Goal: Task Accomplishment & Management: Manage account settings

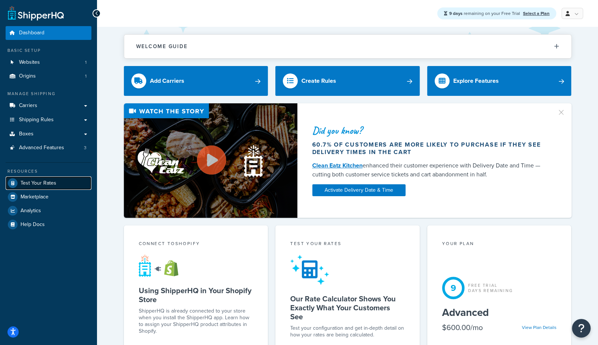
click at [38, 186] on span "Test Your Rates" at bounding box center [39, 183] width 36 height 6
click at [51, 180] on span "Test Your Rates" at bounding box center [39, 183] width 36 height 6
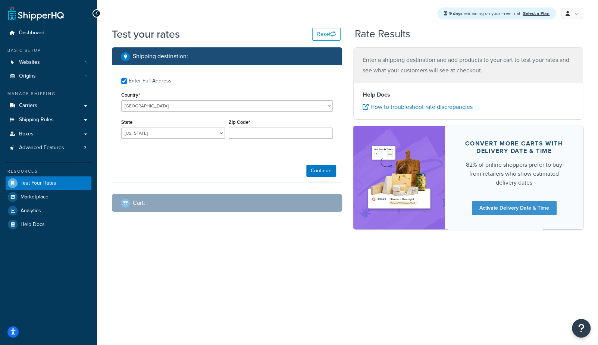
checkbox input "true"
type input "60521"
select select "IL"
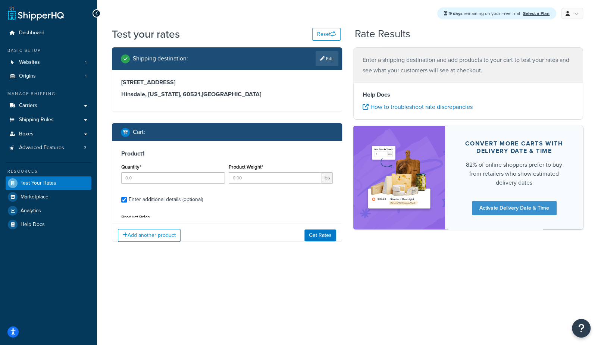
type input "1"
type input "1.131"
type input "25.95"
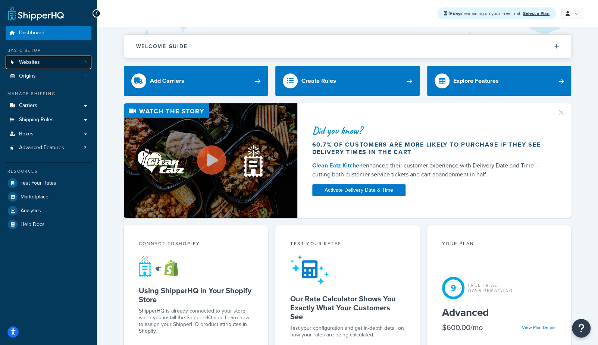
click at [35, 63] on span "Websites" at bounding box center [29, 62] width 21 height 6
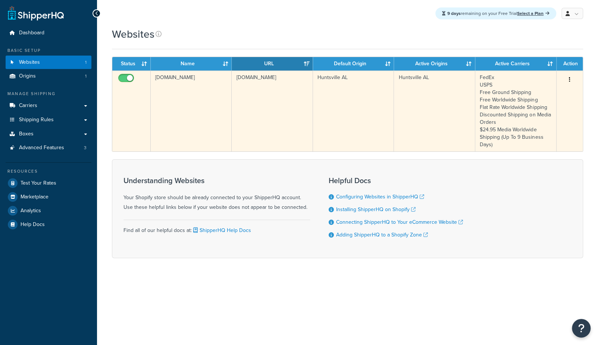
click at [182, 96] on td "[DOMAIN_NAME]" at bounding box center [191, 111] width 81 height 81
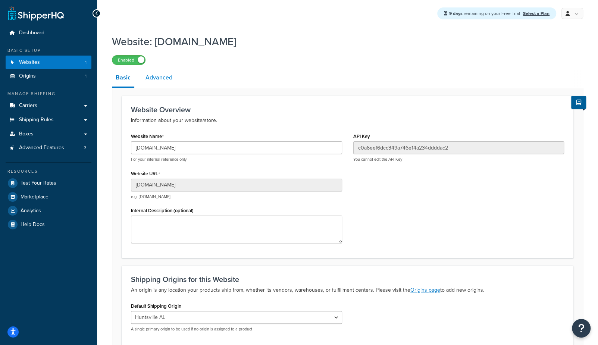
click at [162, 79] on link "Advanced" at bounding box center [159, 78] width 34 height 18
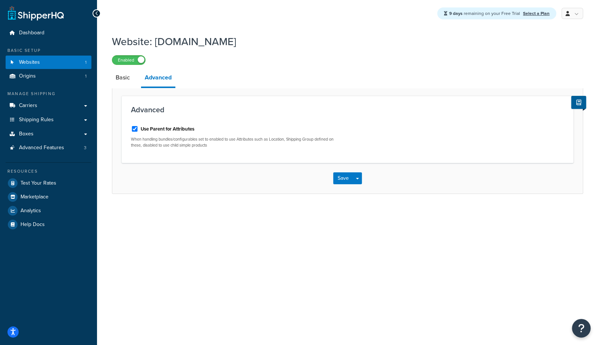
click at [163, 129] on label "Use Parent for Attributes" at bounding box center [168, 129] width 54 height 7
click at [138, 129] on input "Use Parent for Attributes" at bounding box center [134, 129] width 7 height 6
checkbox input "false"
click at [361, 181] on button "Save Dropdown" at bounding box center [357, 178] width 9 height 12
click at [362, 193] on button "Save and Edit" at bounding box center [360, 192] width 54 height 16
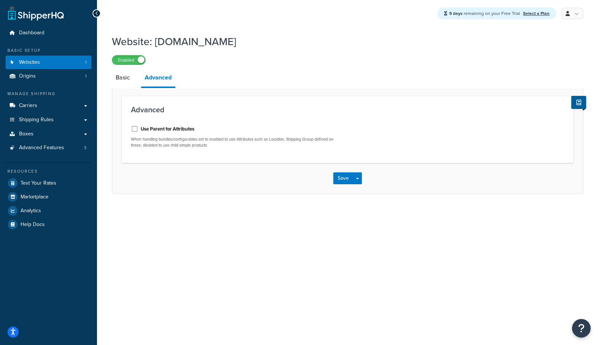
click at [166, 129] on label "Use Parent for Attributes" at bounding box center [168, 129] width 54 height 7
click at [138, 129] on input "Use Parent for Attributes" at bounding box center [134, 129] width 7 height 6
checkbox input "true"
click at [338, 179] on button "Save" at bounding box center [343, 178] width 20 height 12
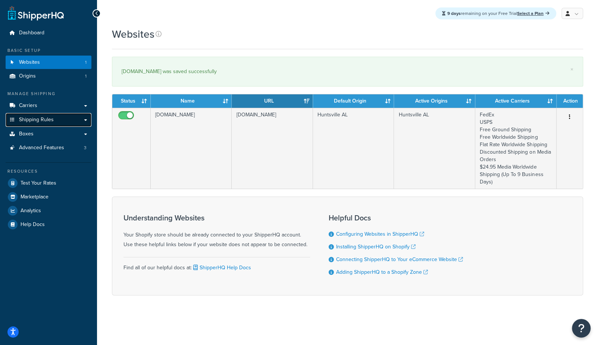
click at [33, 120] on span "Shipping Rules" at bounding box center [36, 120] width 35 height 6
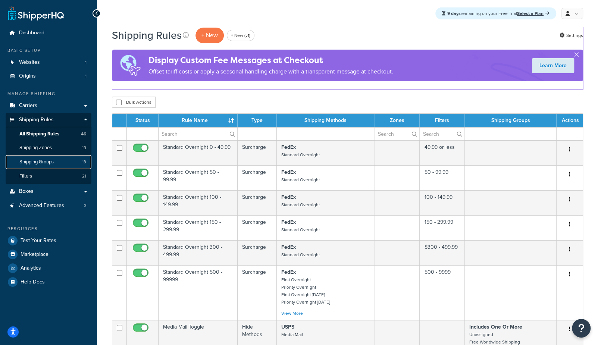
click at [37, 163] on span "Shipping Groups" at bounding box center [36, 162] width 34 height 6
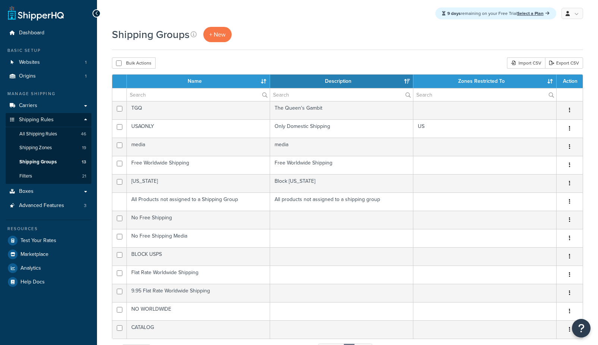
select select "15"
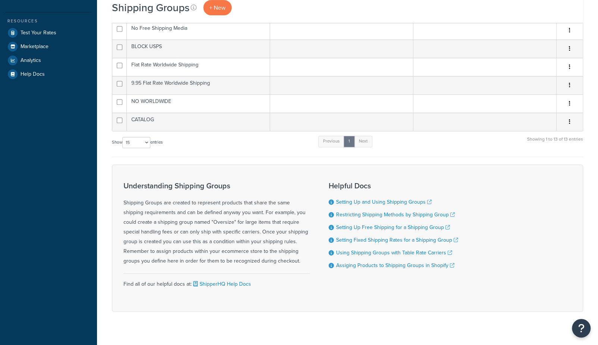
scroll to position [216, 0]
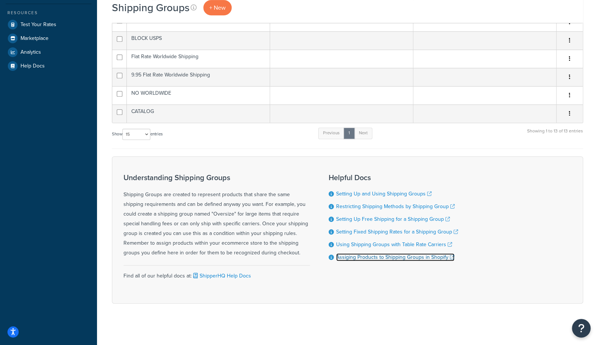
click at [354, 257] on link "Assiging Products to Shipping Groups in Shopify" at bounding box center [395, 257] width 118 height 8
